Goal: Task Accomplishment & Management: Use online tool/utility

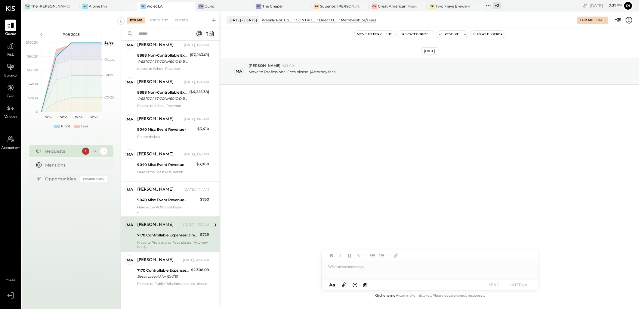
scroll to position [62, 0]
click at [179, 242] on div "Move to Professional Fees please (Attorney fees)" at bounding box center [173, 244] width 72 height 8
click at [463, 36] on button at bounding box center [465, 34] width 6 height 7
click at [460, 55] on textarea at bounding box center [489, 56] width 94 height 16
type textarea "**********"
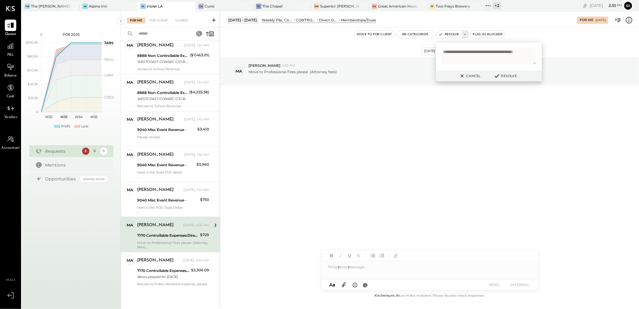
click at [501, 77] on button "Resolve" at bounding box center [504, 75] width 27 height 7
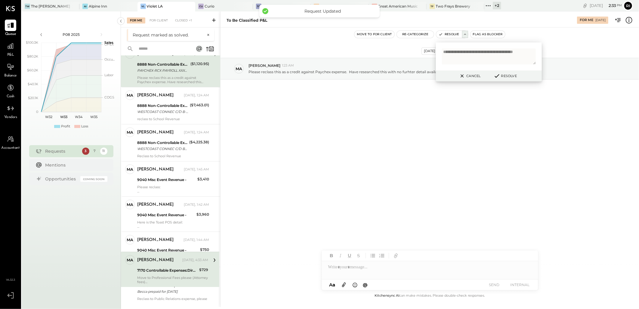
scroll to position [27, 0]
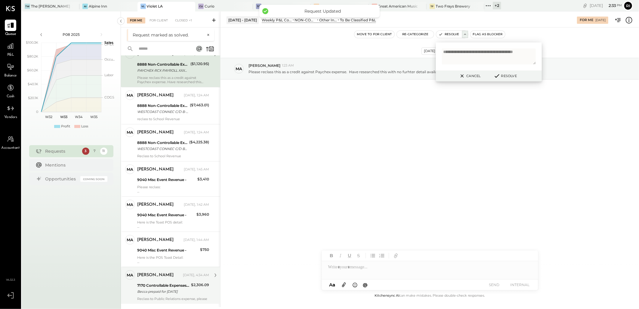
click at [194, 294] on div "$2,306.09" at bounding box center [200, 287] width 18 height 13
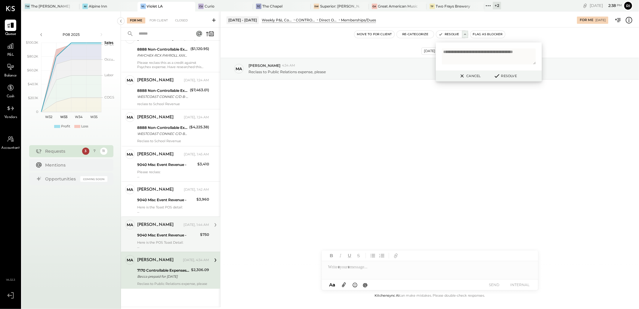
click at [188, 235] on div "9040 Misc Event Revenue -" at bounding box center [167, 235] width 61 height 6
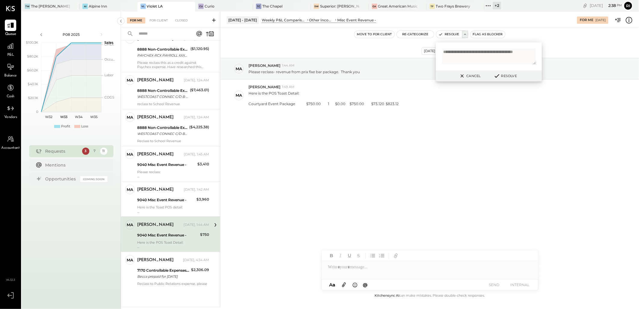
click at [351, 185] on div "[DATE] [PERSON_NAME] 1:44 AM Please reclass- revenue from prix fixe bar package…" at bounding box center [429, 159] width 418 height 264
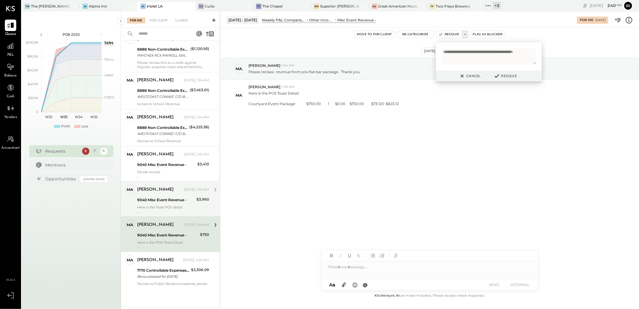
click at [176, 197] on div "9040 Misc Event Revenue -" at bounding box center [165, 200] width 57 height 6
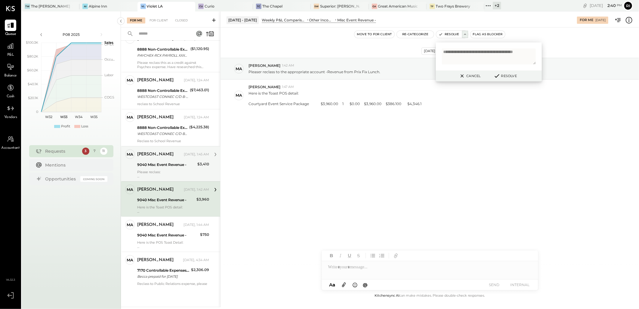
click at [178, 171] on div "Please reclass: Courtyard Luncheon Event Service Package $3,410.00 1 $0.00 $3,4…" at bounding box center [173, 174] width 72 height 8
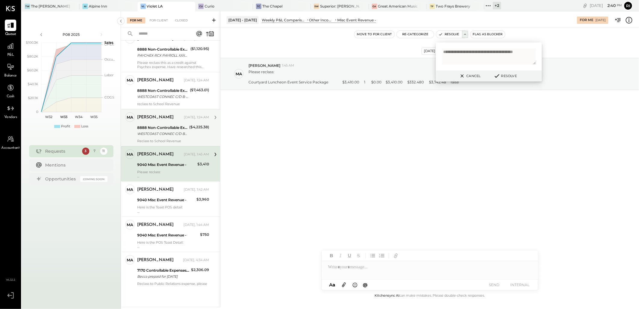
click at [170, 142] on div "Reclass to School Revenue" at bounding box center [173, 141] width 72 height 4
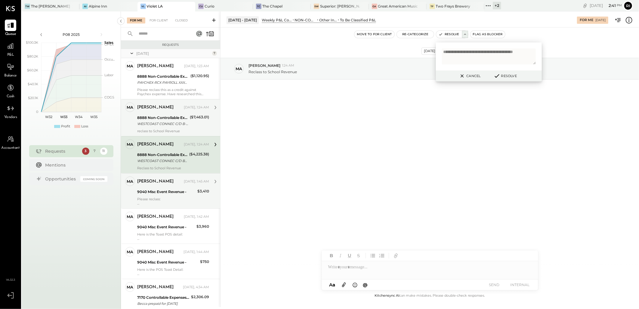
click at [169, 124] on div "WESTCOAST CONNEC C/D B-7919 250703 SAUCE001 CCD*ADDENDA\" at bounding box center [162, 124] width 51 height 6
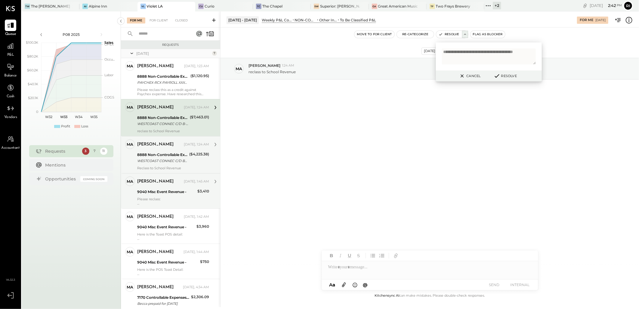
click at [471, 75] on button "Cancel" at bounding box center [469, 76] width 26 height 8
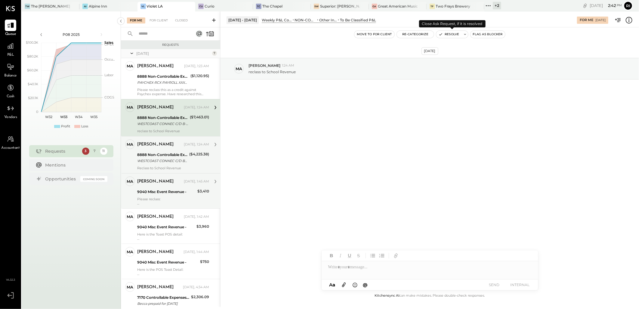
click at [452, 35] on button "Resolve" at bounding box center [448, 34] width 25 height 7
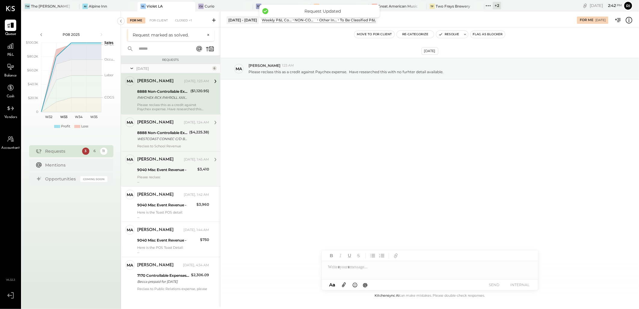
click at [182, 140] on div "WESTCOAST CONNEC C/D B-7940 250716 SAUCE001 CCD*ADDENDA\" at bounding box center [162, 139] width 50 height 6
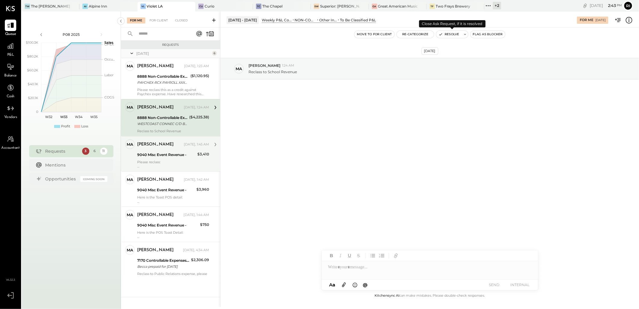
click at [444, 37] on button "Resolve" at bounding box center [448, 34] width 25 height 7
